Goal: Check status: Check status

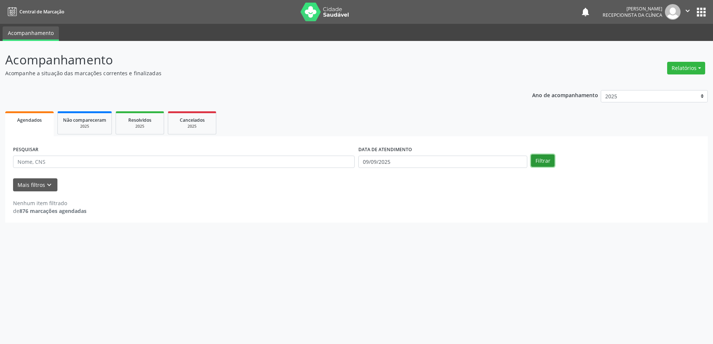
click at [541, 162] on button "Filtrar" at bounding box center [542, 161] width 23 height 13
click at [433, 160] on input "09/09/2025" at bounding box center [442, 162] width 169 height 13
click at [418, 216] on span "10" at bounding box center [413, 215] width 15 height 15
type input "[DATE]"
click at [418, 216] on span "10" at bounding box center [413, 215] width 15 height 15
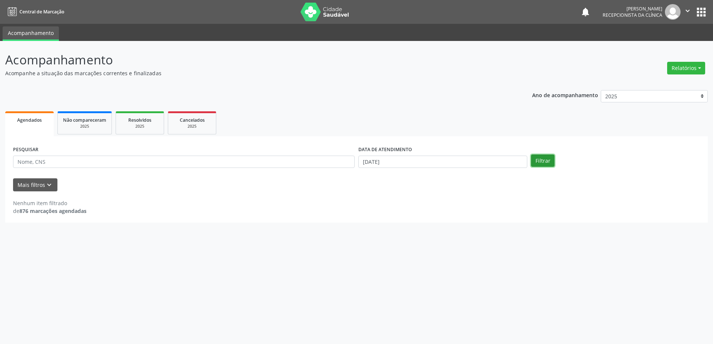
click at [540, 164] on button "Filtrar" at bounding box center [542, 161] width 23 height 13
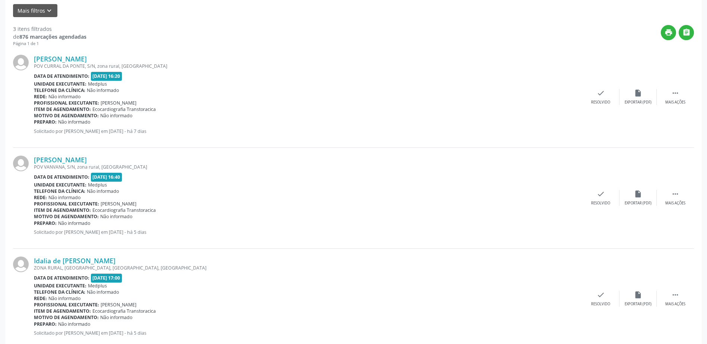
scroll to position [193, 0]
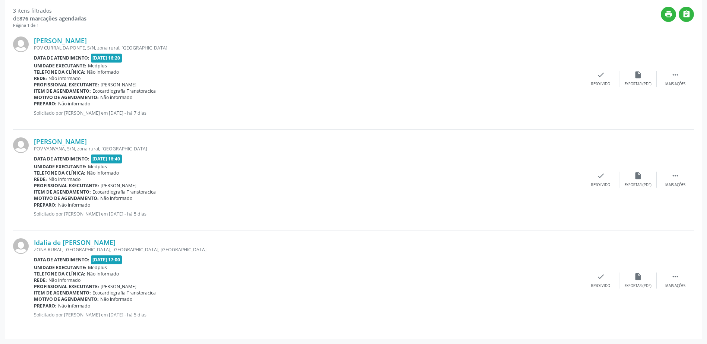
click at [88, 35] on div "[PERSON_NAME] [GEOGRAPHIC_DATA], S/N, zona rural, [GEOGRAPHIC_DATA] Data de ate…" at bounding box center [353, 79] width 681 height 101
click at [87, 40] on link "[PERSON_NAME]" at bounding box center [60, 41] width 53 height 8
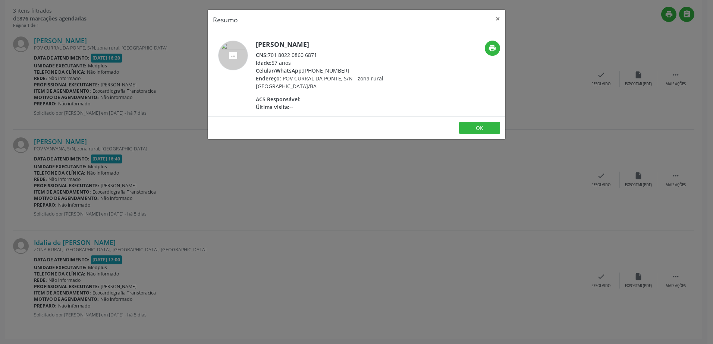
click at [234, 174] on div "Resumo × [PERSON_NAME] CNS: 701 8022 0860 6871 Idade: 57 anos Celular/WhatsApp:…" at bounding box center [356, 172] width 713 height 344
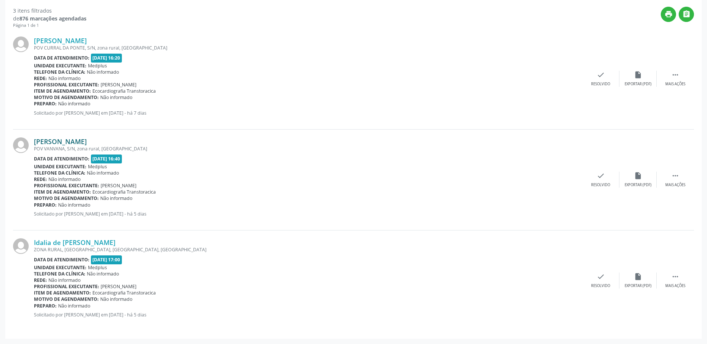
click at [79, 142] on link "[PERSON_NAME]" at bounding box center [60, 142] width 53 height 8
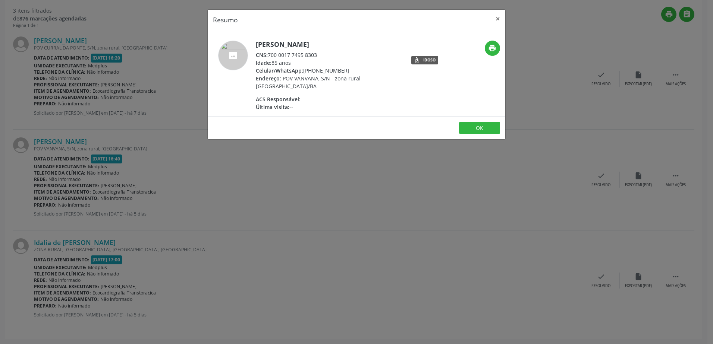
click at [305, 190] on div "Resumo × [PERSON_NAME] CNS: 700 0017 7495 8303 Idade: 85 anos Celular/WhatsApp:…" at bounding box center [356, 172] width 713 height 344
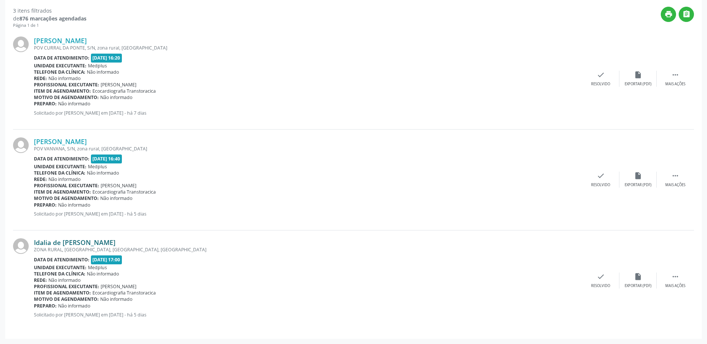
click at [98, 239] on link "Idalia de [PERSON_NAME]" at bounding box center [75, 243] width 82 height 8
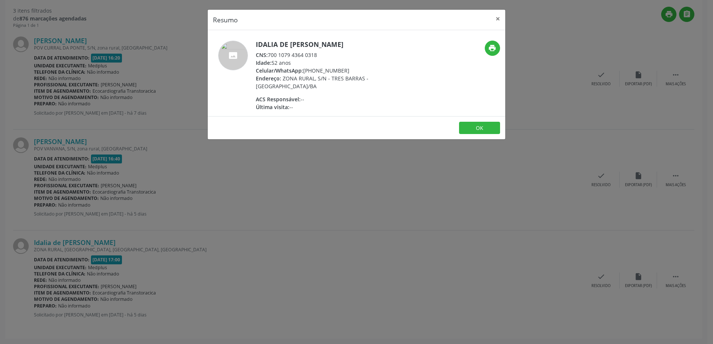
click at [236, 228] on div "Resumo × Idalia de [PERSON_NAME] CNS: 700 1079 4364 0318 Idade: 52 anos Celular…" at bounding box center [356, 172] width 713 height 344
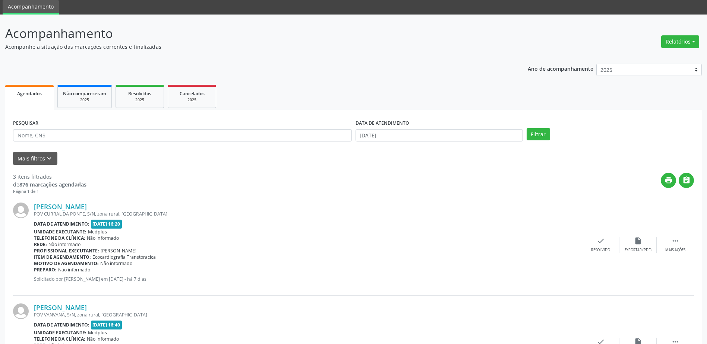
scroll to position [0, 0]
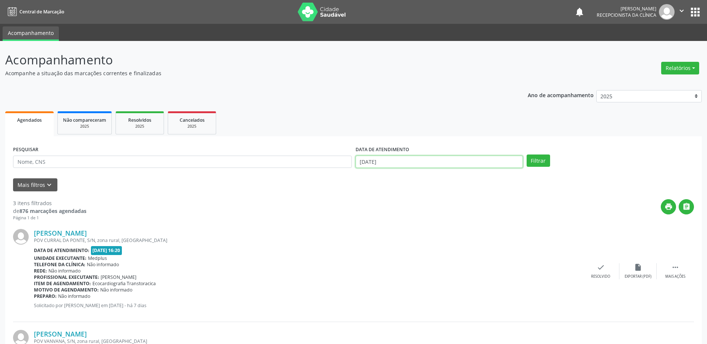
click at [404, 161] on input "[DATE]" at bounding box center [439, 162] width 167 height 13
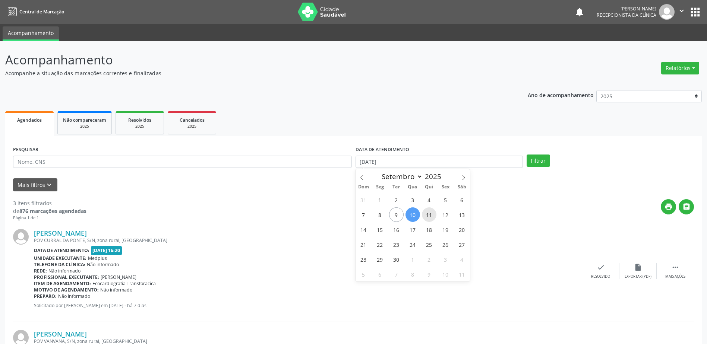
click at [431, 217] on span "11" at bounding box center [429, 215] width 15 height 15
type input "[DATE]"
click at [431, 216] on span "11" at bounding box center [429, 215] width 15 height 15
click at [537, 159] on button "Filtrar" at bounding box center [538, 161] width 23 height 13
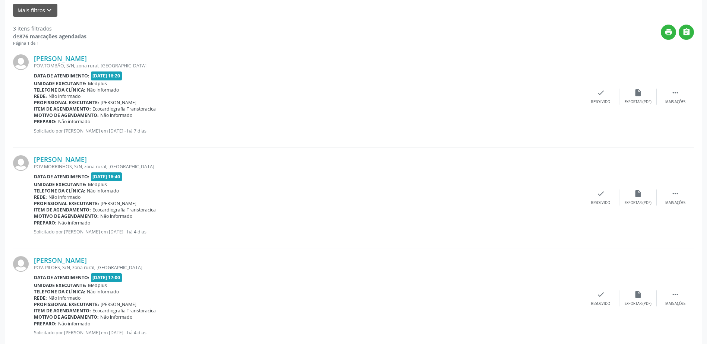
scroll to position [193, 0]
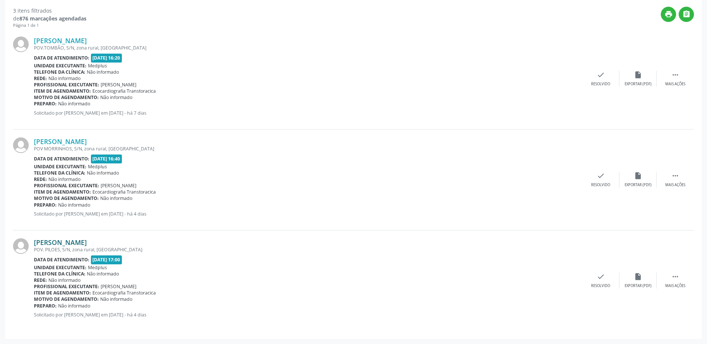
click at [87, 244] on link "[PERSON_NAME]" at bounding box center [60, 243] width 53 height 8
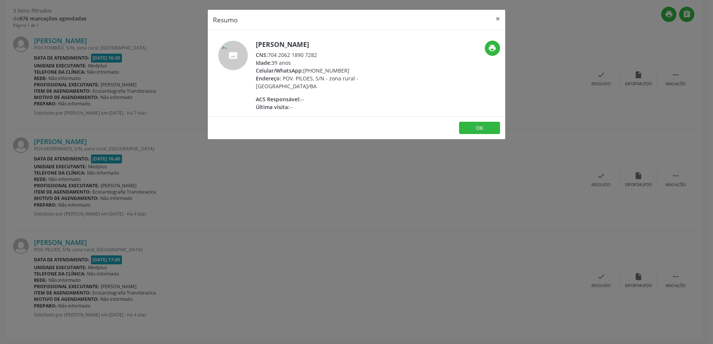
click at [381, 284] on div "Resumo × [PERSON_NAME] CNS: 704 2062 1890 7282 Idade: 39 anos Celular/WhatsApp:…" at bounding box center [356, 172] width 713 height 344
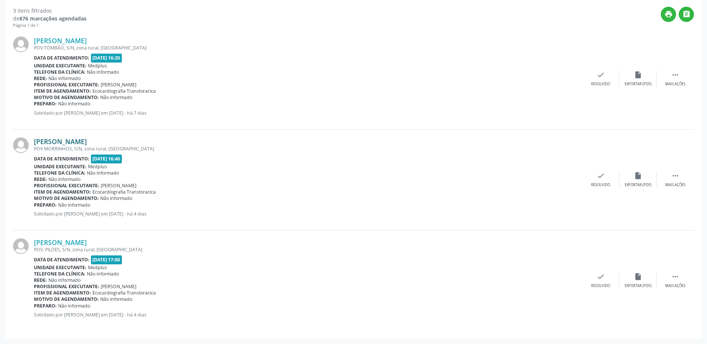
click at [87, 141] on link "[PERSON_NAME]" at bounding box center [60, 142] width 53 height 8
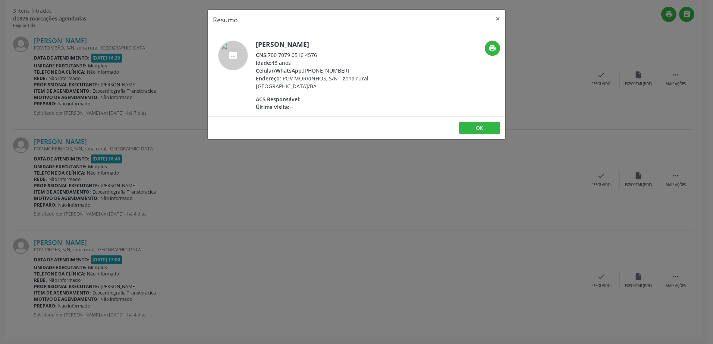
click at [293, 158] on div "Resumo × [PERSON_NAME] CNS: 700 7079 0516 4576 Idade: 48 anos Celular/WhatsApp:…" at bounding box center [356, 172] width 713 height 344
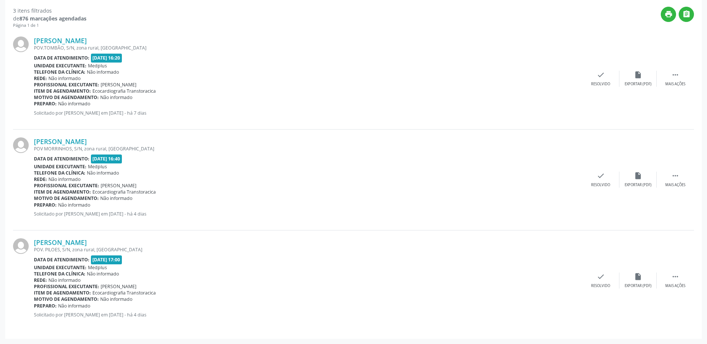
drag, startPoint x: 293, startPoint y: 158, endPoint x: 254, endPoint y: 152, distance: 39.6
click at [255, 152] on div "[PERSON_NAME] POV MORRINHOS, S/N, zona rural, [GEOGRAPHIC_DATA] Data de atendim…" at bounding box center [308, 180] width 548 height 85
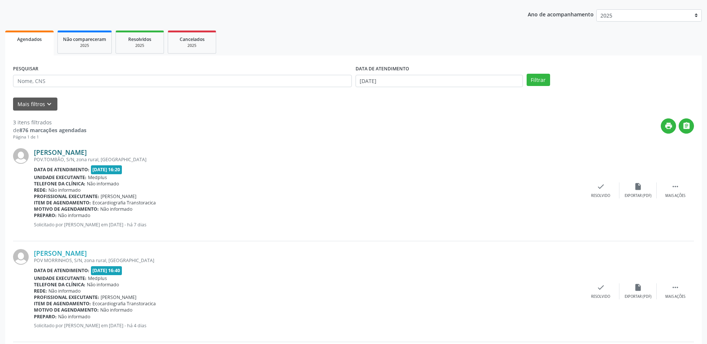
click at [81, 151] on link "[PERSON_NAME]" at bounding box center [60, 152] width 53 height 8
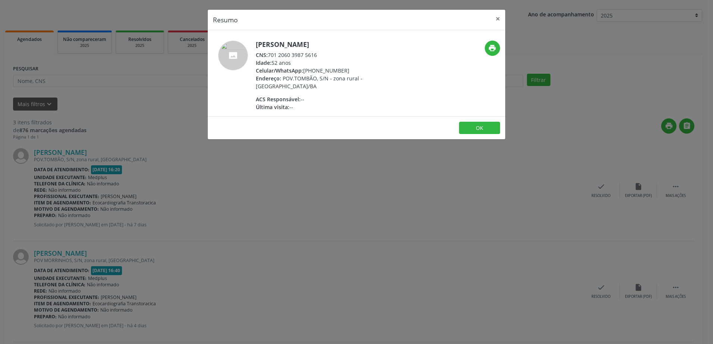
click at [340, 187] on div "Resumo × [PERSON_NAME] CNS: 701 2060 3987 5616 Idade: 52 anos Celular/WhatsApp:…" at bounding box center [356, 172] width 713 height 344
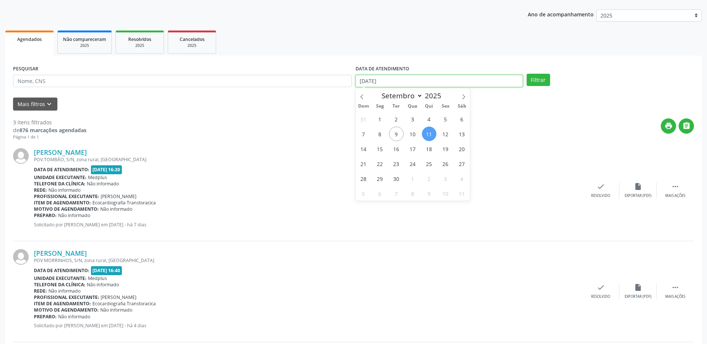
drag, startPoint x: 449, startPoint y: 81, endPoint x: 443, endPoint y: 122, distance: 41.9
click at [449, 81] on input "[DATE]" at bounding box center [439, 81] width 167 height 13
click at [396, 137] on span "9" at bounding box center [396, 134] width 15 height 15
type input "09/09/2025"
click at [396, 137] on span "9" at bounding box center [396, 134] width 15 height 15
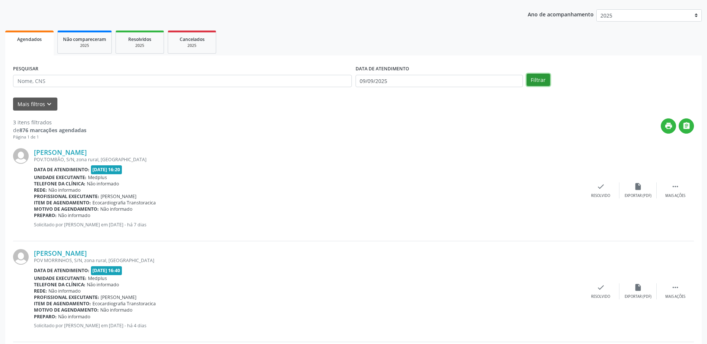
click at [539, 79] on button "Filtrar" at bounding box center [538, 80] width 23 height 13
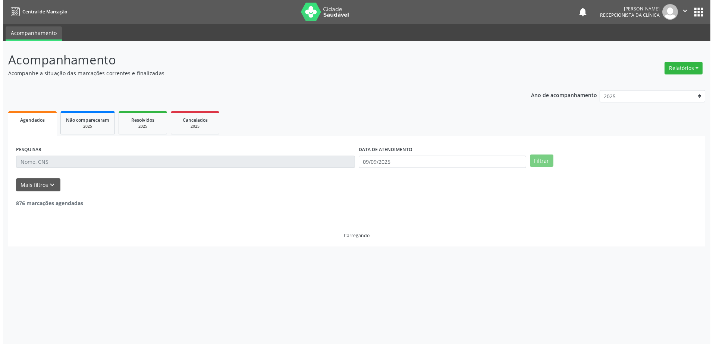
scroll to position [0, 0]
